Goal: Transaction & Acquisition: Purchase product/service

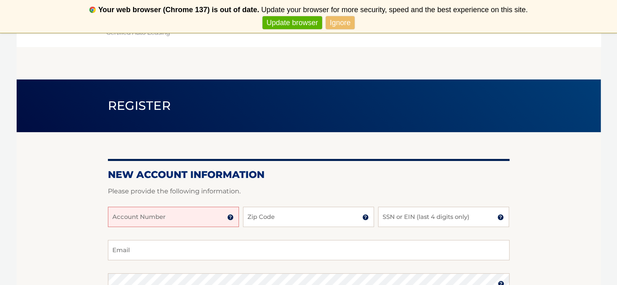
click at [337, 21] on link "Ignore" at bounding box center [340, 22] width 29 height 13
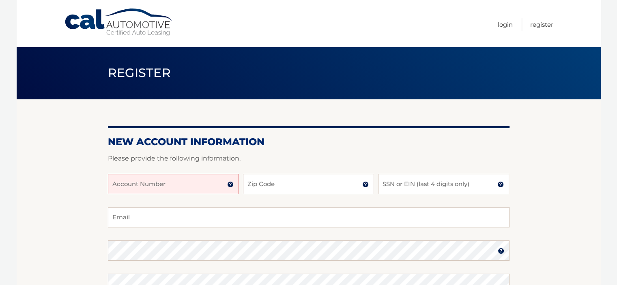
click at [141, 188] on input "Account Number" at bounding box center [173, 184] width 131 height 20
paste input "44455970062"
type input "44455970062"
click at [328, 185] on input "Zip Code" at bounding box center [308, 184] width 131 height 20
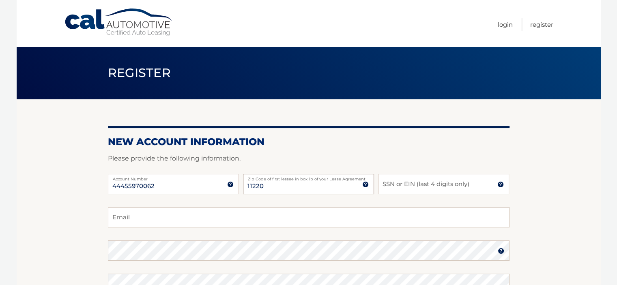
type input "11220"
click at [434, 185] on input "SSN or EIN (last 4 digits only)" at bounding box center [443, 184] width 131 height 20
type input "1936"
click at [263, 215] on input "Email" at bounding box center [308, 217] width 401 height 20
type input "DambroT09@gmail.com"
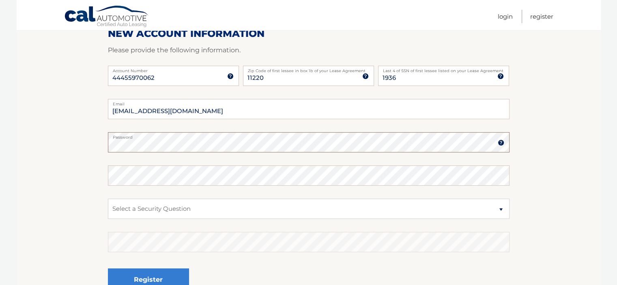
scroll to position [122, 0]
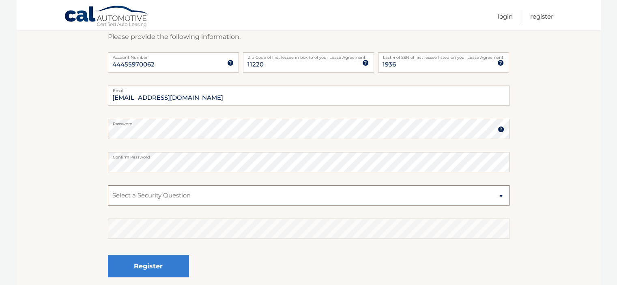
click at [212, 194] on select "Select a Security Question What was the name of your elementary school? What is…" at bounding box center [308, 195] width 401 height 20
select select "1"
click at [108, 185] on select "Select a Security Question What was the name of your elementary school? What is…" at bounding box center [308, 195] width 401 height 20
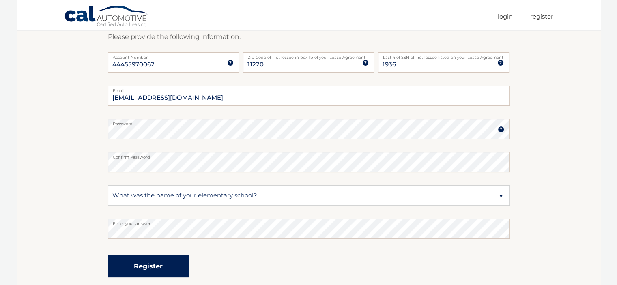
click at [142, 261] on button "Register" at bounding box center [148, 266] width 81 height 22
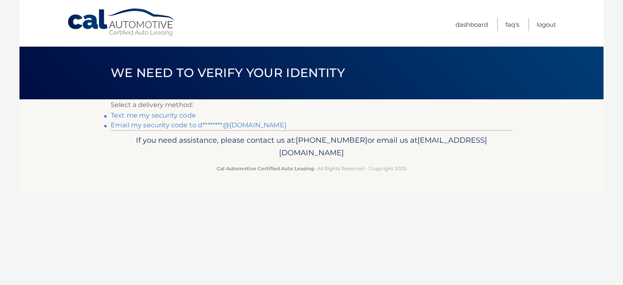
click at [156, 125] on link "Email my security code to d********@gmail.com" at bounding box center [199, 125] width 176 height 8
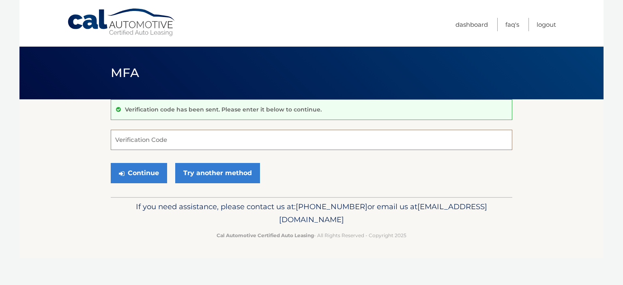
click at [154, 144] on input "Verification Code" at bounding box center [311, 140] width 401 height 20
paste input "821503"
click at [136, 175] on button "Continue" at bounding box center [139, 173] width 56 height 20
drag, startPoint x: 159, startPoint y: 136, endPoint x: 159, endPoint y: 142, distance: 5.3
click at [159, 142] on div "821503 Verification Code" at bounding box center [311, 140] width 401 height 20
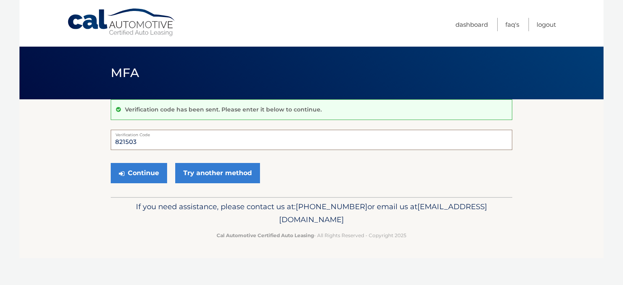
click at [159, 144] on input "821503" at bounding box center [311, 140] width 401 height 20
type input "821503"
click at [136, 174] on button "Continue" at bounding box center [139, 173] width 56 height 20
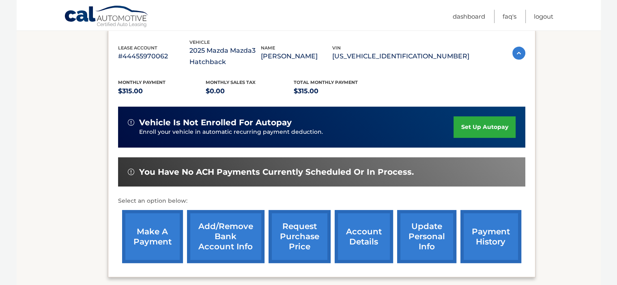
scroll to position [162, 0]
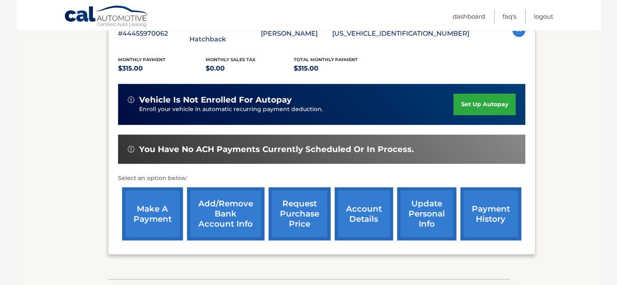
click at [280, 153] on span "You have no ACH payments currently scheduled or in process." at bounding box center [276, 149] width 275 height 10
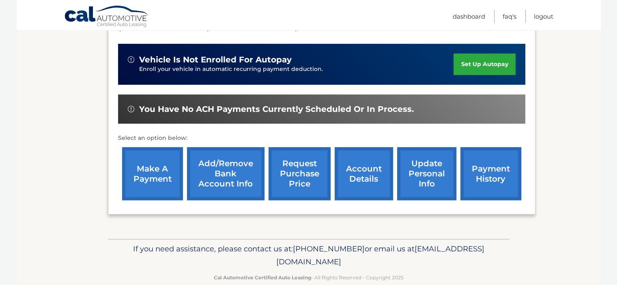
scroll to position [203, 0]
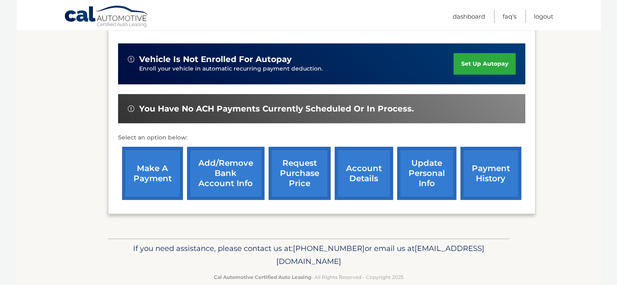
click at [227, 172] on link "Add/Remove bank account info" at bounding box center [225, 173] width 77 height 53
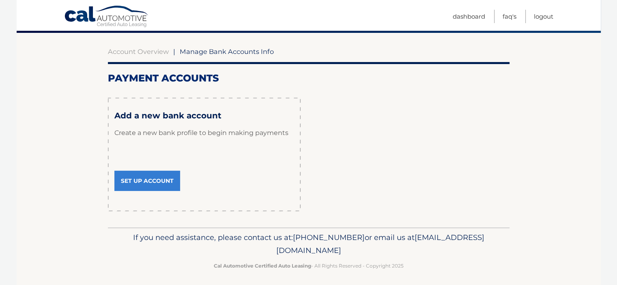
scroll to position [70, 0]
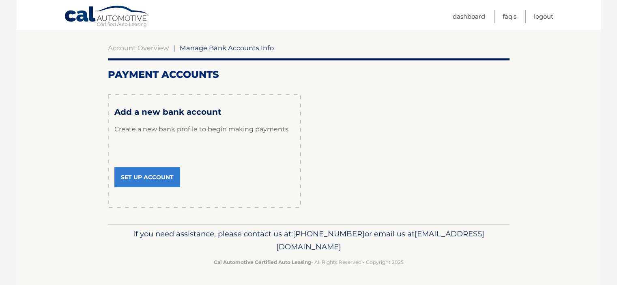
click at [148, 174] on link "Set Up Account" at bounding box center [147, 177] width 66 height 20
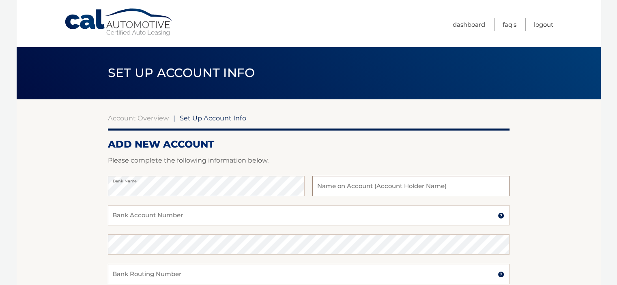
click at [366, 195] on input "text" at bounding box center [410, 186] width 197 height 20
type input "Thomas M Dambro"
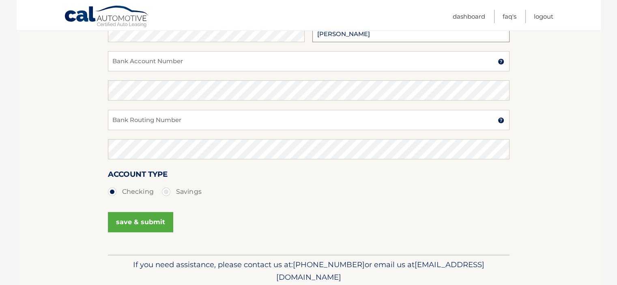
scroll to position [185, 0]
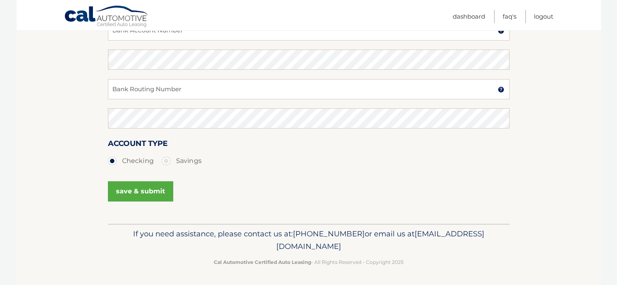
drag, startPoint x: 292, startPoint y: 184, endPoint x: 467, endPoint y: 245, distance: 185.7
click at [467, 245] on p "If you need assistance, please contact us at: 609-807-3200 or email us at Custo…" at bounding box center [308, 240] width 391 height 26
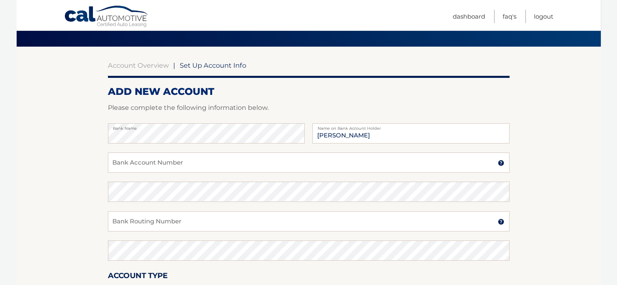
scroll to position [0, 0]
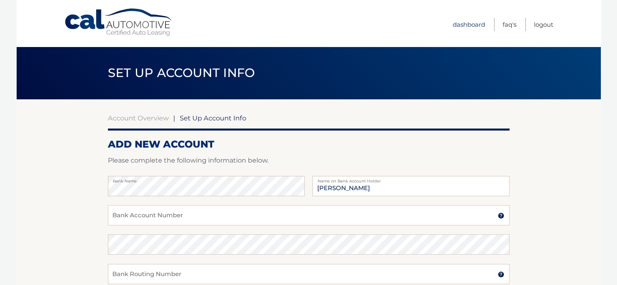
click at [475, 21] on link "Dashboard" at bounding box center [469, 24] width 32 height 13
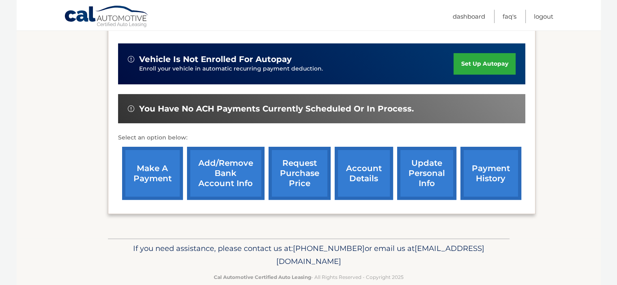
scroll to position [217, 0]
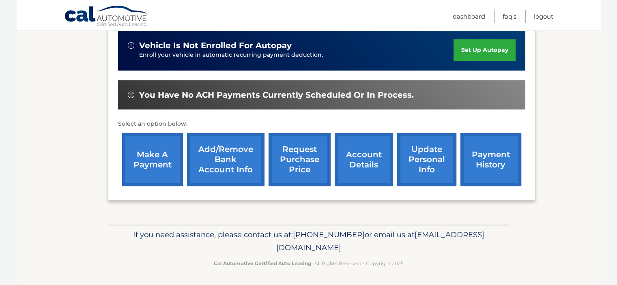
click at [480, 160] on link "payment history" at bounding box center [490, 159] width 61 height 53
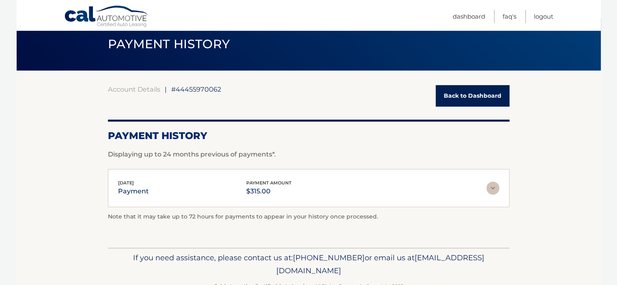
scroll to position [52, 0]
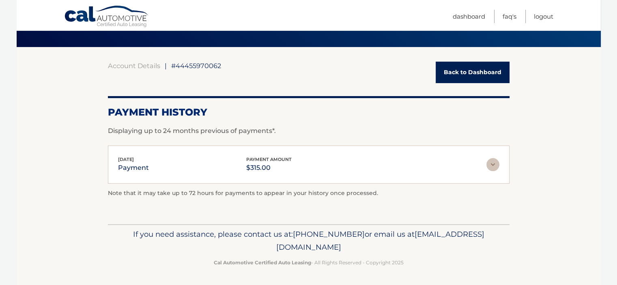
click at [490, 165] on img at bounding box center [492, 164] width 13 height 13
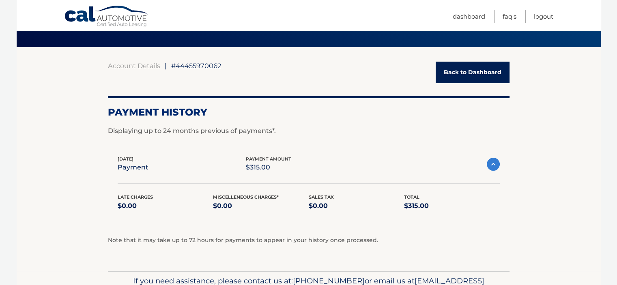
click at [472, 69] on link "Back to Dashboard" at bounding box center [472, 72] width 74 height 21
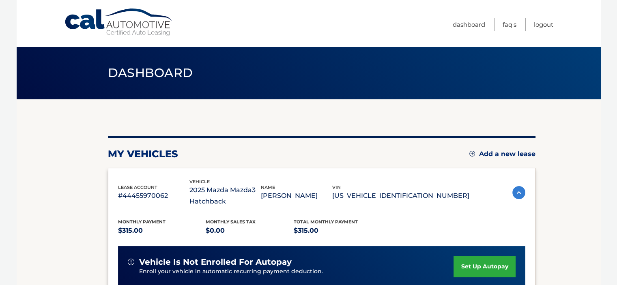
scroll to position [122, 0]
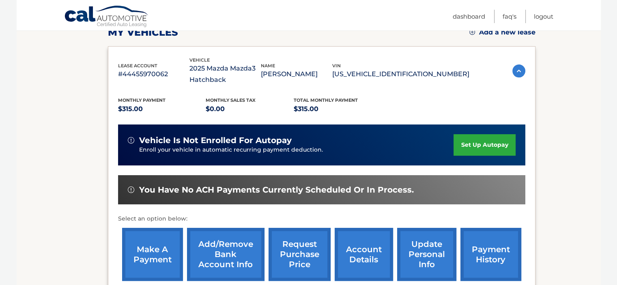
click at [216, 161] on div "vehicle is not enrolled for autopay Enroll your vehicle in automatic recurring …" at bounding box center [321, 144] width 407 height 41
click at [228, 254] on link "Add/Remove bank account info" at bounding box center [225, 254] width 77 height 53
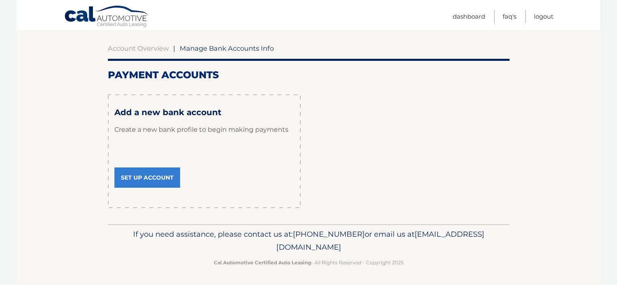
scroll to position [70, 0]
click at [150, 177] on link "Set Up Account" at bounding box center [147, 177] width 66 height 20
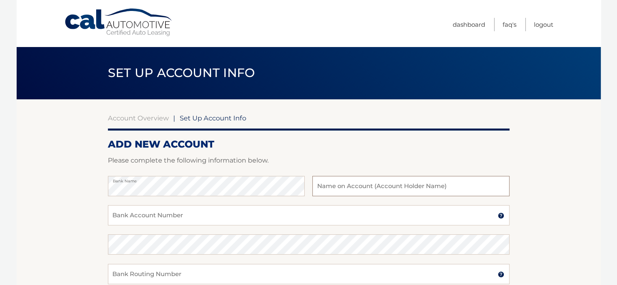
click at [382, 181] on input "text" at bounding box center [410, 186] width 197 height 20
type input "[PERSON_NAME]"
click at [247, 221] on input "Bank Account Number" at bounding box center [308, 215] width 401 height 20
click at [176, 220] on input "Bank Account Number" at bounding box center [308, 215] width 401 height 20
paste input "4312030739"
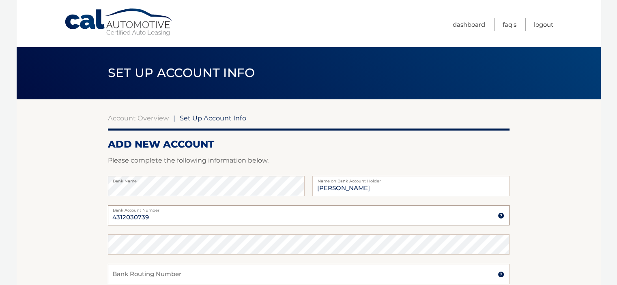
type input "4312030739"
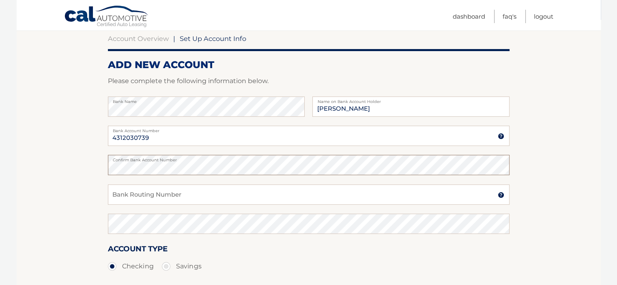
scroll to position [81, 0]
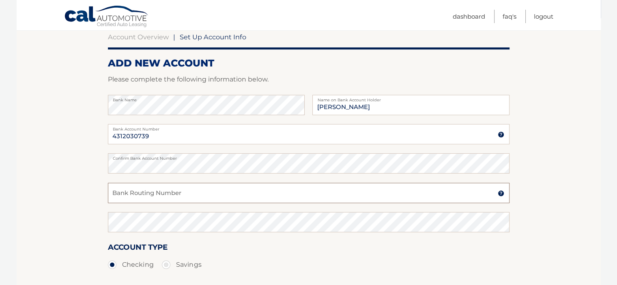
click at [163, 193] on input "Bank Routing Number" at bounding box center [308, 193] width 401 height 20
paste input "026013673"
type input "026013673"
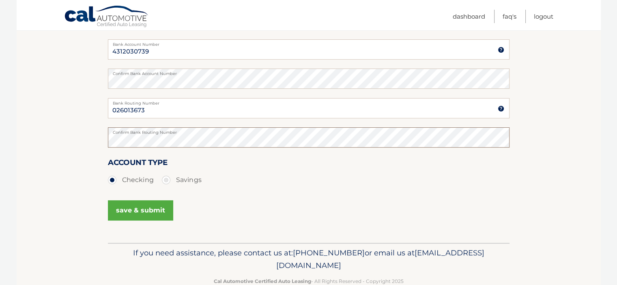
scroll to position [185, 0]
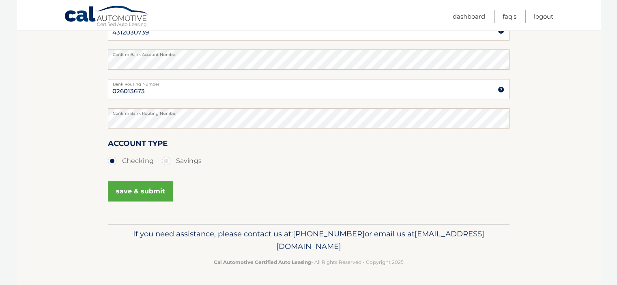
click at [133, 192] on button "save & submit" at bounding box center [140, 191] width 65 height 20
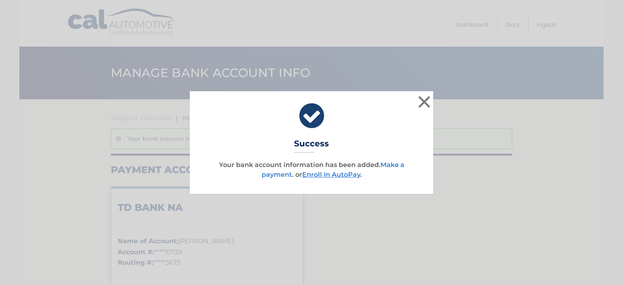
click at [392, 165] on link "Make a payment" at bounding box center [333, 169] width 143 height 17
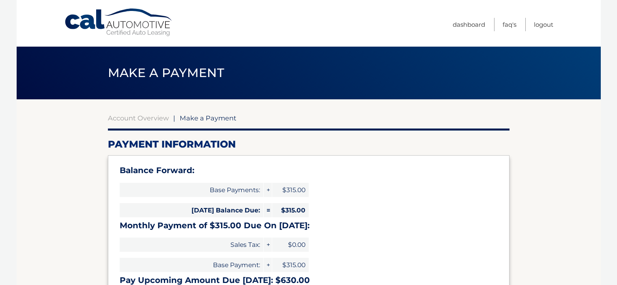
type input "630.00"
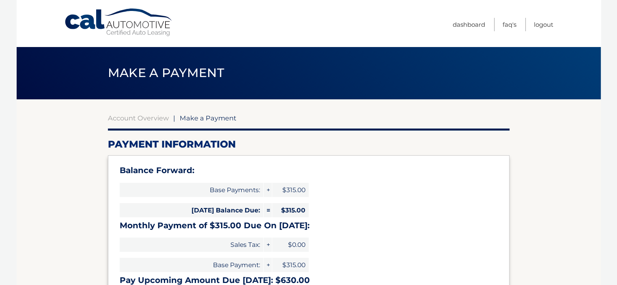
select select "YmIyOWJkY2EtMmI3ZS00M2ZmLWJhMDYtMGJjMTk5ZWY5NWE5"
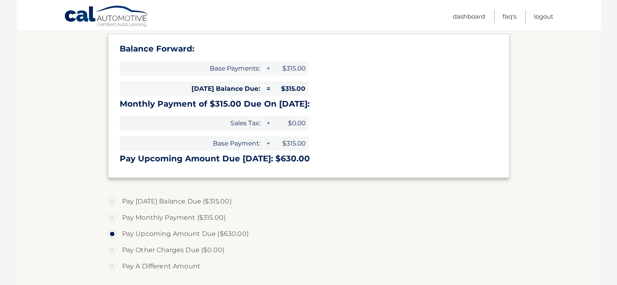
scroll to position [162, 0]
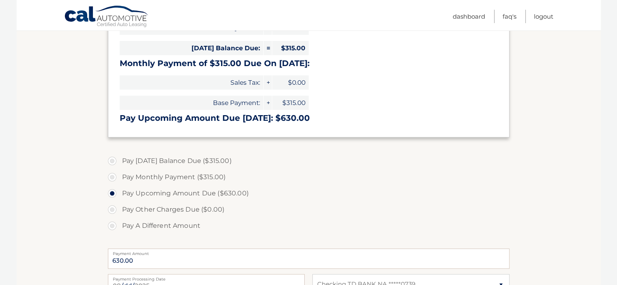
click at [138, 161] on label "Pay Today's Balance Due ($315.00)" at bounding box center [308, 161] width 401 height 16
click at [119, 161] on input "Pay Today's Balance Due ($315.00)" at bounding box center [115, 159] width 8 height 13
radio input "true"
type input "315.00"
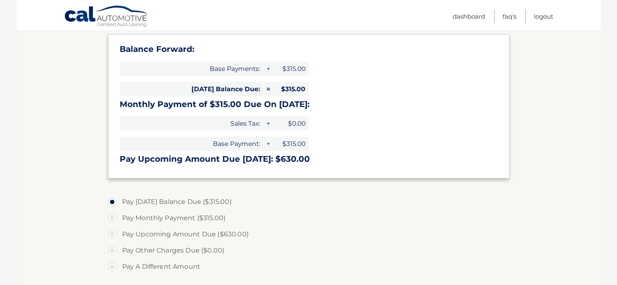
scroll to position [122, 0]
click at [201, 216] on label "Pay Monthly Payment ($315.00)" at bounding box center [308, 218] width 401 height 16
click at [119, 216] on input "Pay Monthly Payment ($315.00)" at bounding box center [115, 216] width 8 height 13
radio input "true"
click at [209, 196] on label "Pay Today's Balance Due ($315.00)" at bounding box center [308, 201] width 401 height 16
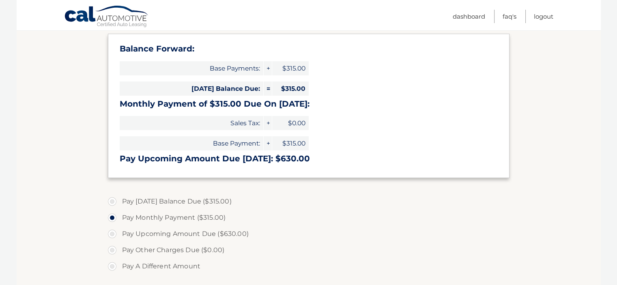
click at [119, 196] on input "Pay Today's Balance Due ($315.00)" at bounding box center [115, 199] width 8 height 13
radio input "true"
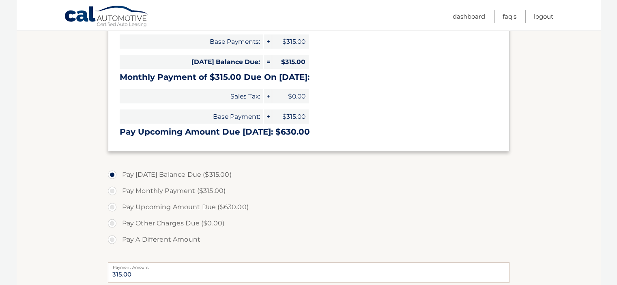
scroll to position [162, 0]
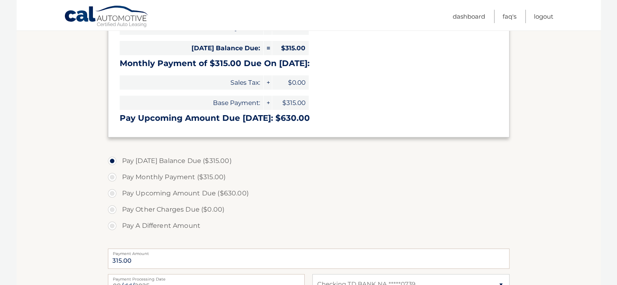
click at [335, 199] on label "Pay Upcoming Amount Due ($630.00)" at bounding box center [308, 193] width 401 height 16
click at [119, 198] on input "Pay Upcoming Amount Due ($630.00)" at bounding box center [115, 191] width 8 height 13
radio input "true"
type input "630.00"
click at [332, 209] on label "Pay Other Charges Due ($0.00)" at bounding box center [308, 210] width 401 height 16
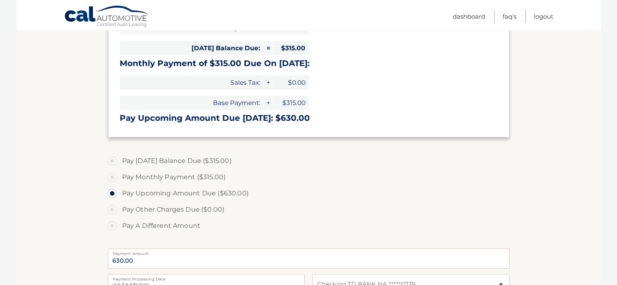
click at [183, 213] on label "Pay Other Charges Due ($0.00)" at bounding box center [308, 210] width 401 height 16
click at [186, 228] on label "Pay A Different Amount" at bounding box center [308, 226] width 401 height 16
click at [119, 228] on input "Pay A Different Amount" at bounding box center [115, 224] width 8 height 13
radio input "true"
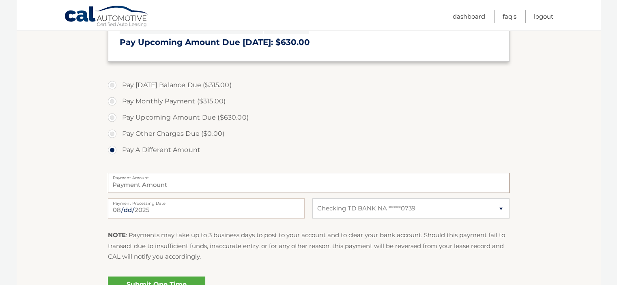
scroll to position [243, 0]
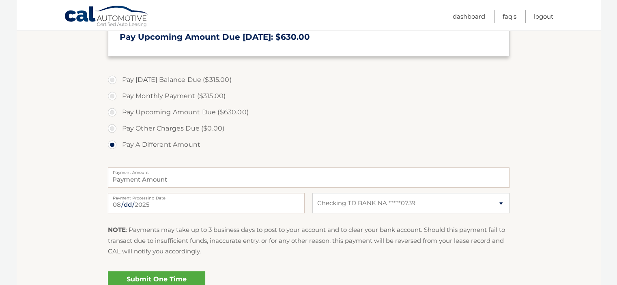
click at [110, 79] on label "Pay [DATE] Balance Due ($315.00)" at bounding box center [308, 80] width 401 height 16
click at [111, 79] on input "Pay Today's Balance Due ($315.00)" at bounding box center [115, 78] width 8 height 13
radio input "true"
type input "315.00"
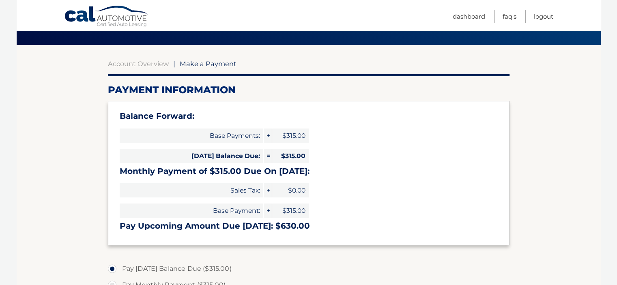
scroll to position [0, 0]
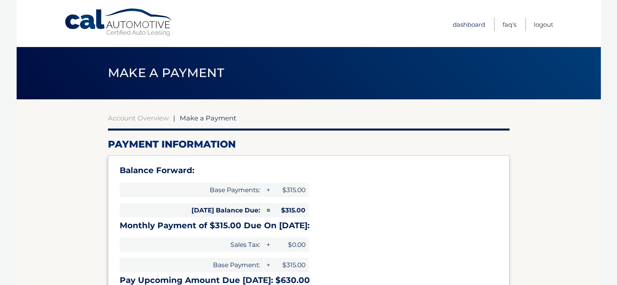
click at [471, 24] on link "Dashboard" at bounding box center [469, 24] width 32 height 13
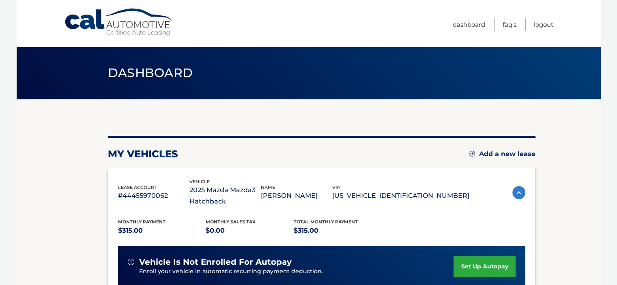
scroll to position [122, 0]
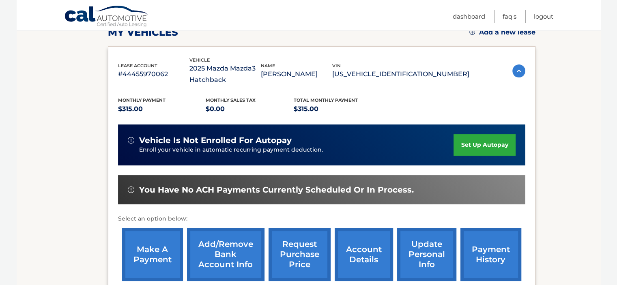
click at [305, 191] on span "You have no ACH payments currently scheduled or in process." at bounding box center [276, 190] width 275 height 10
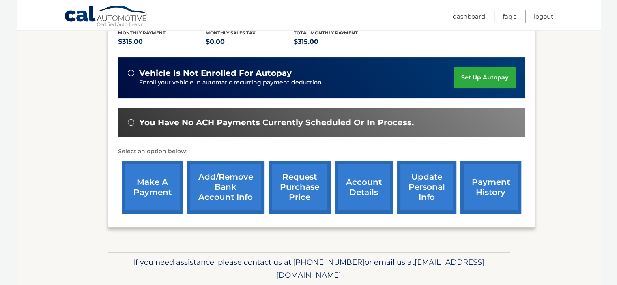
scroll to position [217, 0]
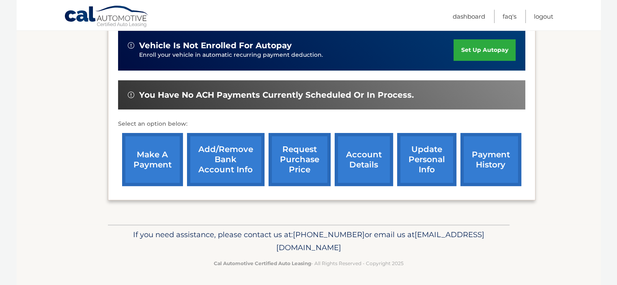
click at [174, 51] on p "Enroll your vehicle in automatic recurring payment deduction." at bounding box center [296, 55] width 315 height 9
click at [472, 49] on link "set up autopay" at bounding box center [484, 49] width 62 height 21
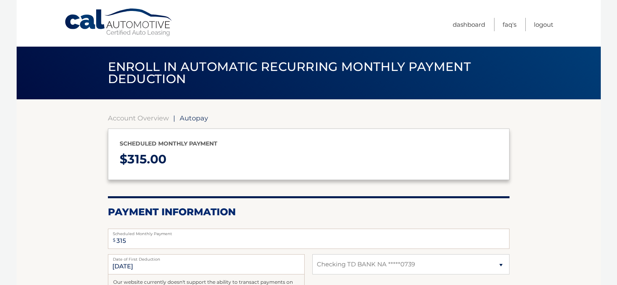
select select "YmIyOWJkY2EtMmI3ZS00M2ZmLWJhMDYtMGJjMTk5ZWY5NWE5"
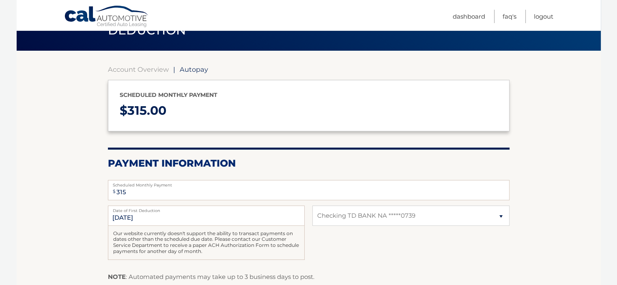
scroll to position [122, 0]
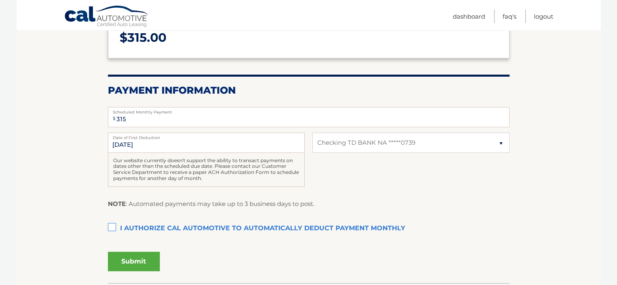
click at [393, 217] on fieldset "$ 315 Scheduled Monthly Payment Monthly Deduction cannot exceed amount of 2 mon…" at bounding box center [308, 192] width 401 height 181
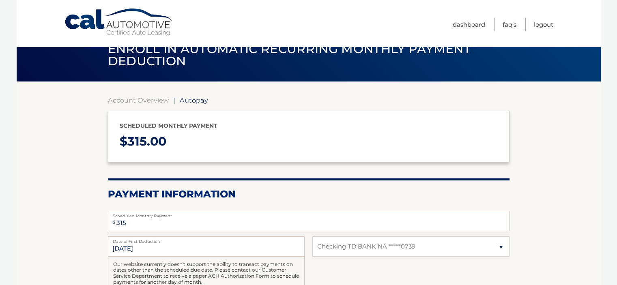
scroll to position [0, 0]
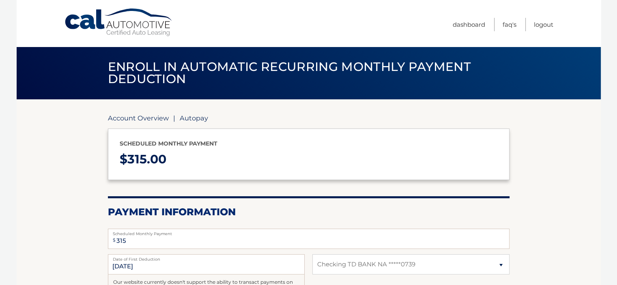
click at [140, 121] on link "Account Overview" at bounding box center [138, 118] width 61 height 8
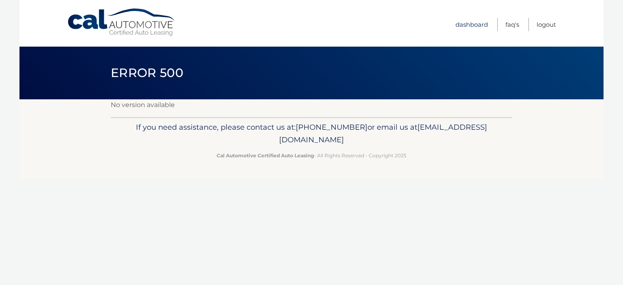
click at [474, 26] on link "Dashboard" at bounding box center [471, 24] width 32 height 13
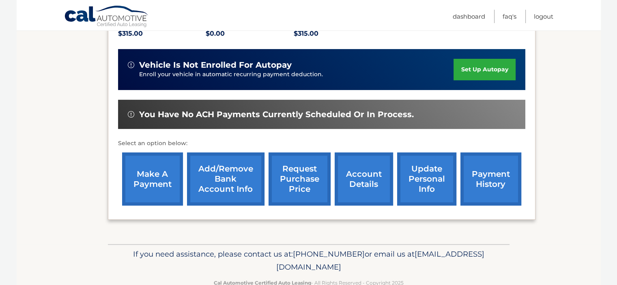
scroll to position [203, 0]
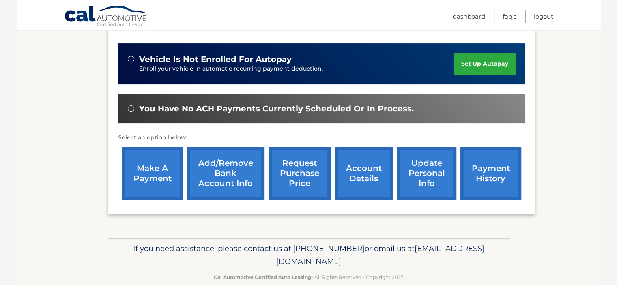
click at [146, 172] on link "make a payment" at bounding box center [152, 173] width 61 height 53
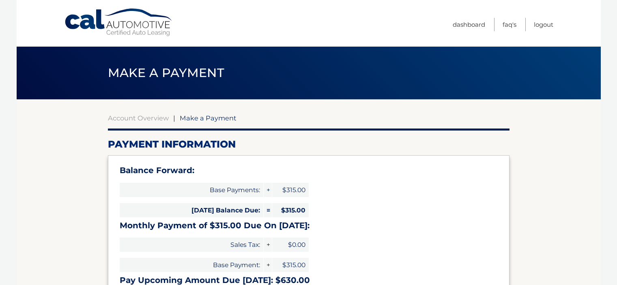
select select "YmIyOWJkY2EtMmI3ZS00M2ZmLWJhMDYtMGJjMTk5ZWY5NWE5"
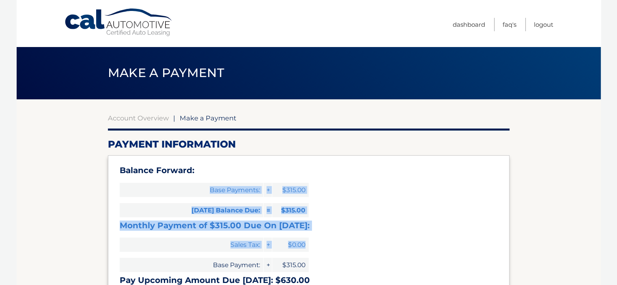
drag, startPoint x: 344, startPoint y: 159, endPoint x: 381, endPoint y: 237, distance: 86.3
click at [381, 237] on div "Balance Forward: Base Payments: + $315.00 Today's Balance Due: = $315.00 Monthl…" at bounding box center [308, 227] width 401 height 144
click at [381, 235] on div "Balance Forward: Base Payments: + $315.00 Today's Balance Due: = $315.00 Monthl…" at bounding box center [308, 227] width 401 height 144
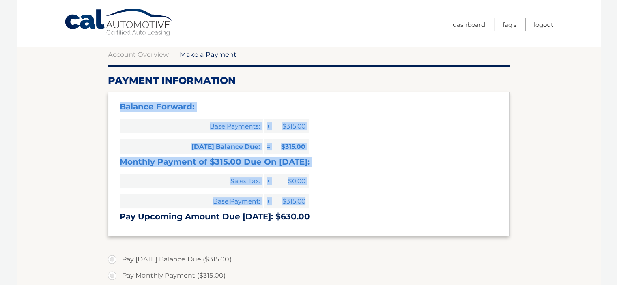
scroll to position [203, 0]
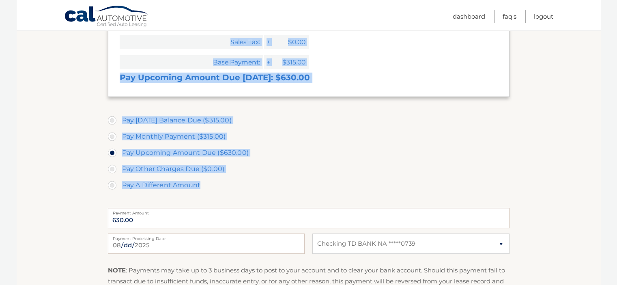
drag, startPoint x: 118, startPoint y: 167, endPoint x: 356, endPoint y: 193, distance: 239.0
click at [356, 193] on section "Account Overview | Make a Payment Payment Information Balance Forward: Base Pay…" at bounding box center [308, 130] width 401 height 438
click at [356, 191] on label "Pay A Different Amount" at bounding box center [308, 185] width 401 height 16
click at [119, 190] on input "Pay A Different Amount" at bounding box center [115, 183] width 8 height 13
radio input "true"
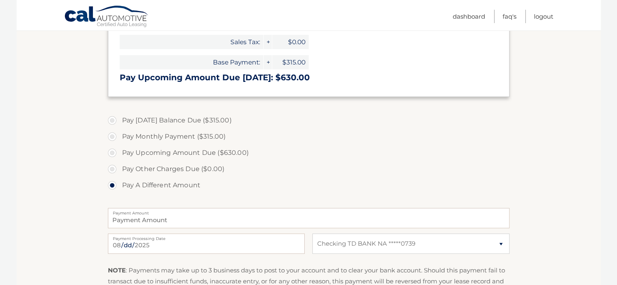
click at [154, 122] on label "Pay Today's Balance Due ($315.00)" at bounding box center [308, 120] width 401 height 16
click at [119, 122] on input "Pay Today's Balance Due ($315.00)" at bounding box center [115, 118] width 8 height 13
radio input "true"
type input "315.00"
click at [540, 126] on section "Account Overview | Make a Payment Payment Information Balance Forward: Base Pay…" at bounding box center [309, 123] width 584 height 453
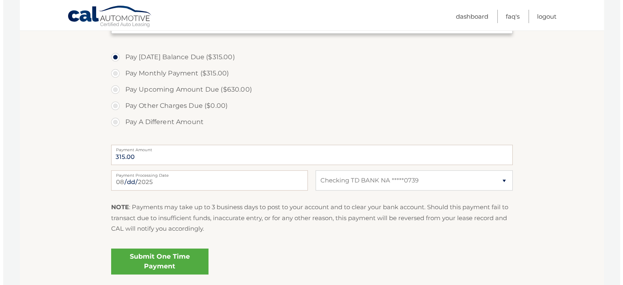
scroll to position [284, 0]
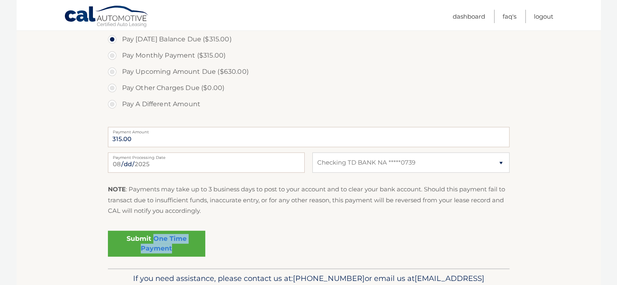
drag, startPoint x: 153, startPoint y: 238, endPoint x: 287, endPoint y: 256, distance: 135.5
click at [287, 256] on div "Submit One Time Payment" at bounding box center [308, 241] width 401 height 29
click at [116, 56] on label "Pay Monthly Payment ($315.00)" at bounding box center [308, 55] width 401 height 16
click at [116, 56] on input "Pay Monthly Payment ($315.00)" at bounding box center [115, 53] width 8 height 13
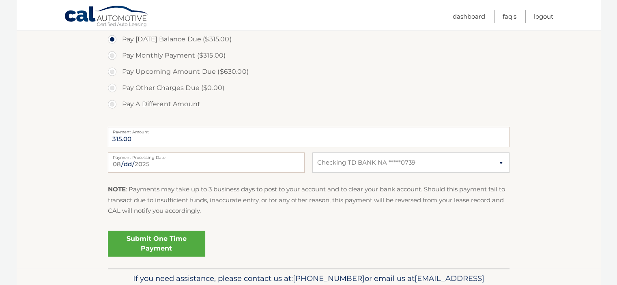
radio input "true"
click at [111, 40] on label "Pay Today's Balance Due ($315.00)" at bounding box center [308, 39] width 401 height 16
click at [111, 40] on input "Pay Today's Balance Due ($315.00)" at bounding box center [115, 37] width 8 height 13
radio input "true"
click at [154, 238] on link "Submit One Time Payment" at bounding box center [156, 244] width 97 height 26
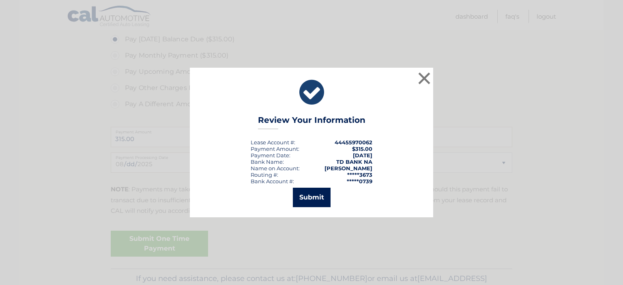
click at [309, 197] on button "Submit" at bounding box center [312, 197] width 38 height 19
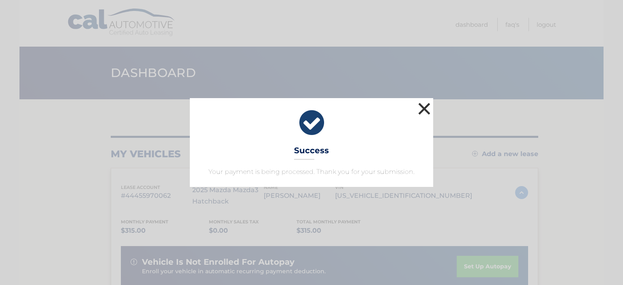
click at [419, 110] on button "×" at bounding box center [424, 109] width 16 height 16
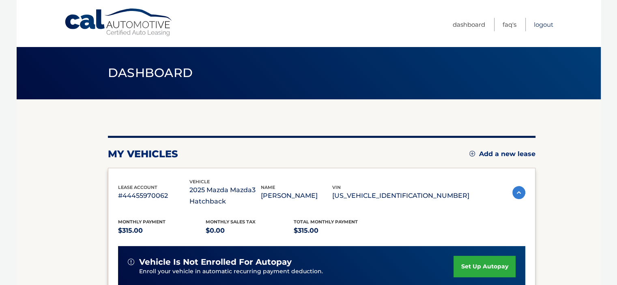
click at [545, 24] on link "Logout" at bounding box center [543, 24] width 19 height 13
